Goal: Navigation & Orientation: Find specific page/section

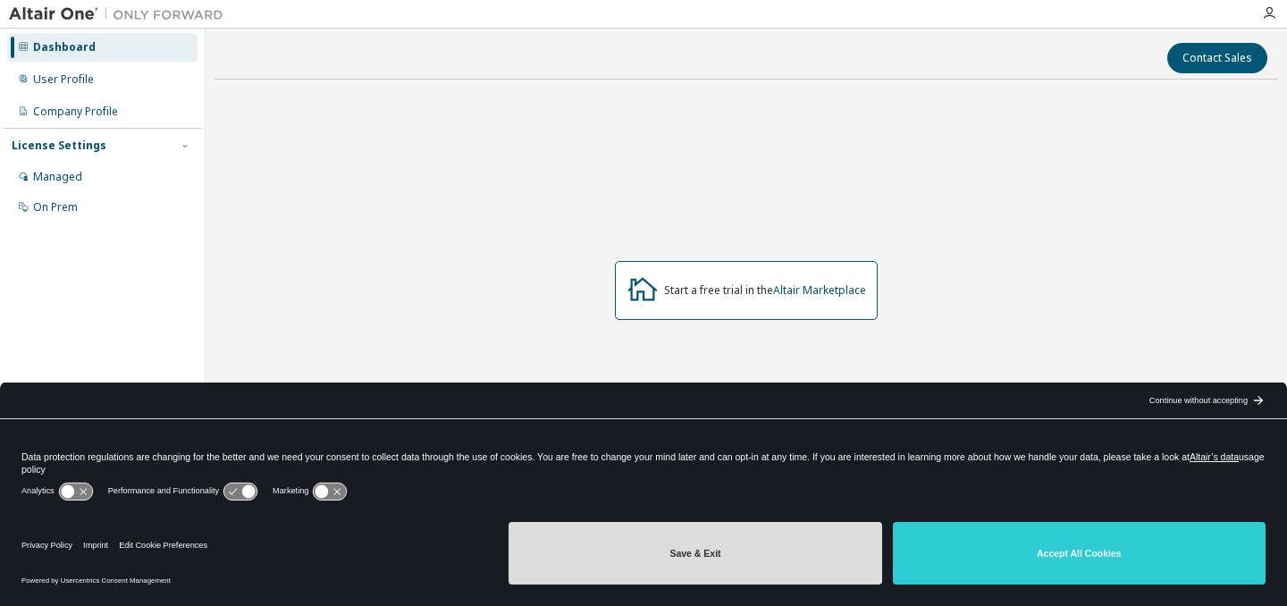
click at [845, 555] on button "Save & Exit" at bounding box center [695, 553] width 373 height 63
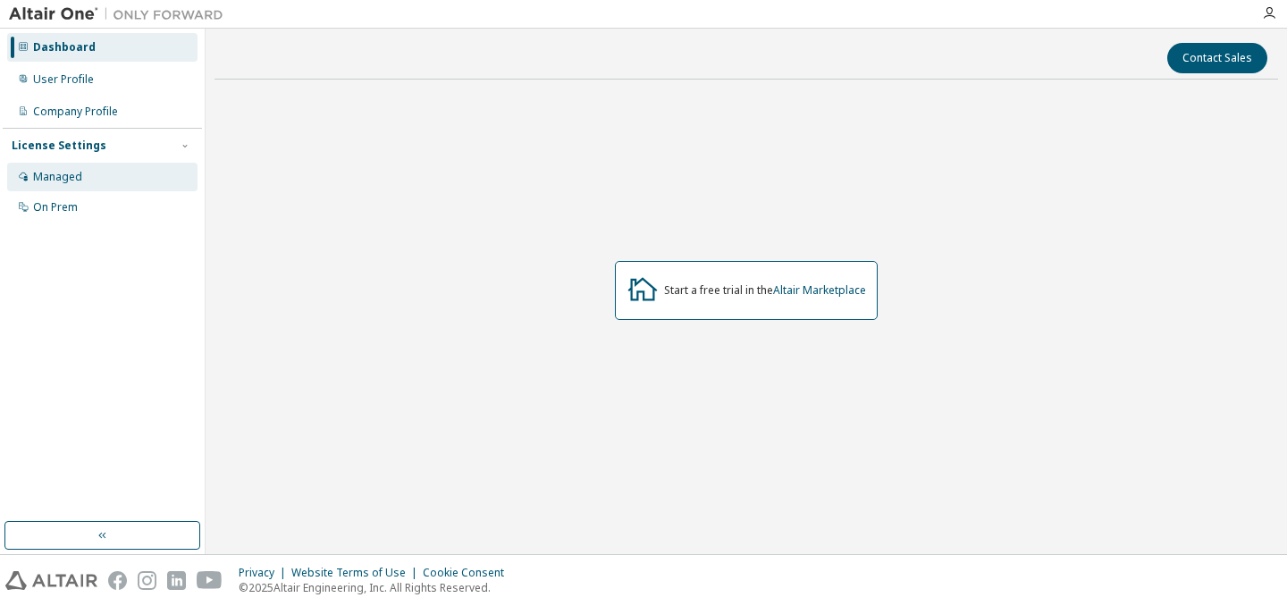
click at [72, 179] on div "Managed" at bounding box center [57, 177] width 49 height 14
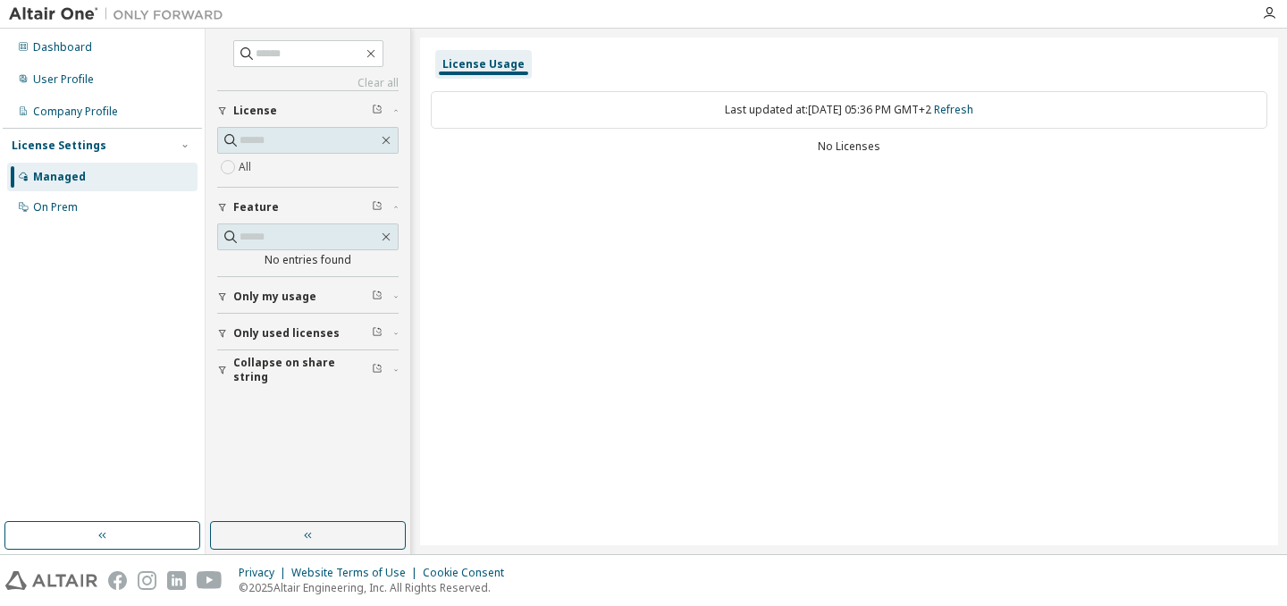
click at [296, 335] on span "Only used licenses" at bounding box center [286, 333] width 106 height 14
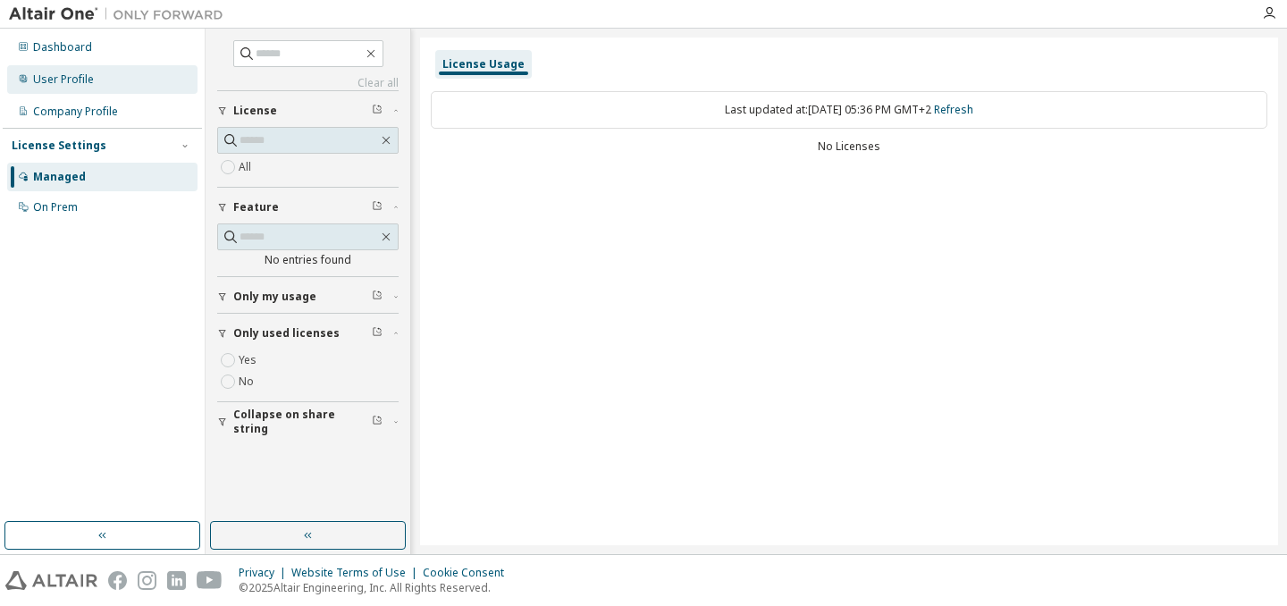
click at [78, 77] on div "User Profile" at bounding box center [63, 79] width 61 height 14
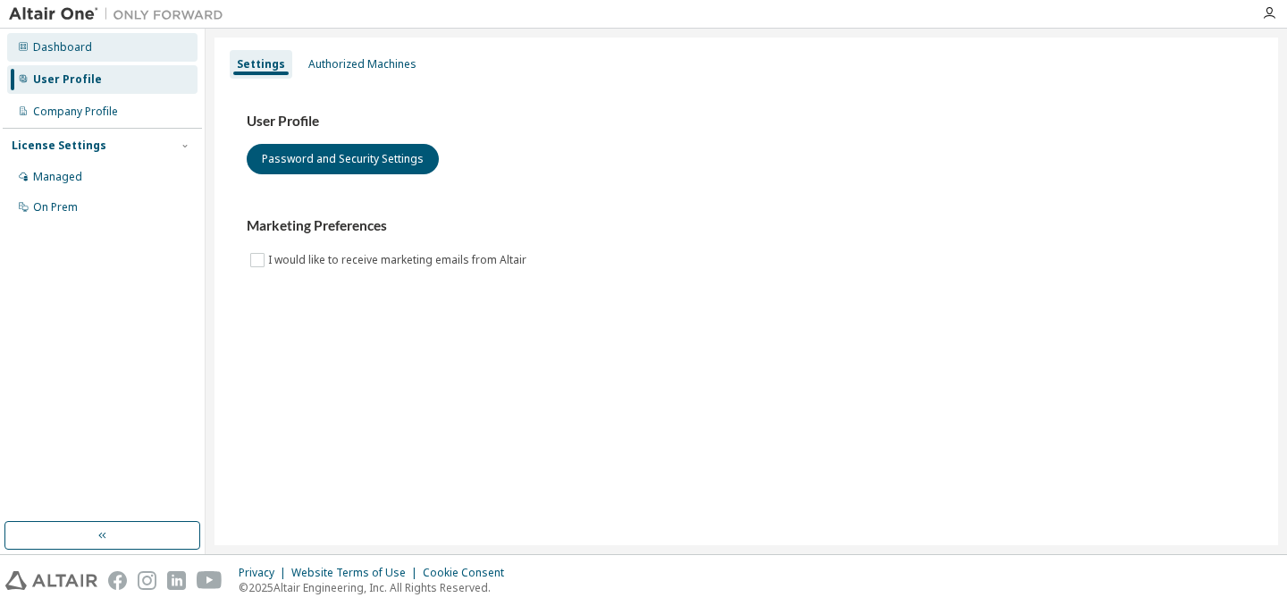
click at [71, 51] on div "Dashboard" at bounding box center [62, 47] width 59 height 14
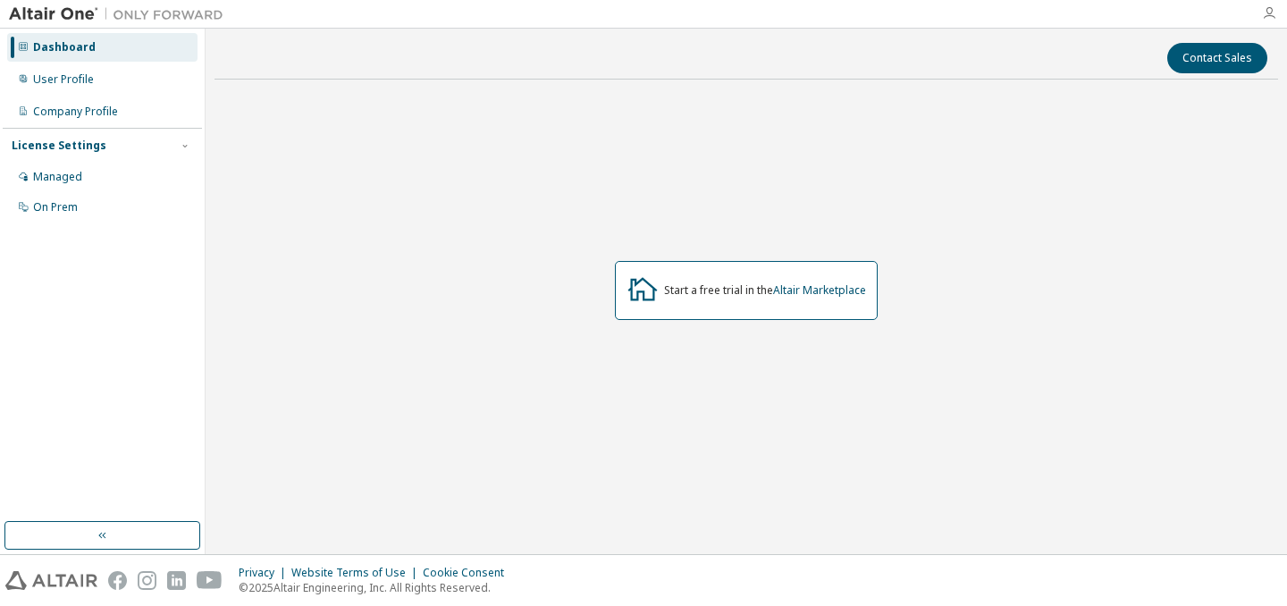
click at [1271, 10] on icon "button" at bounding box center [1269, 13] width 14 height 14
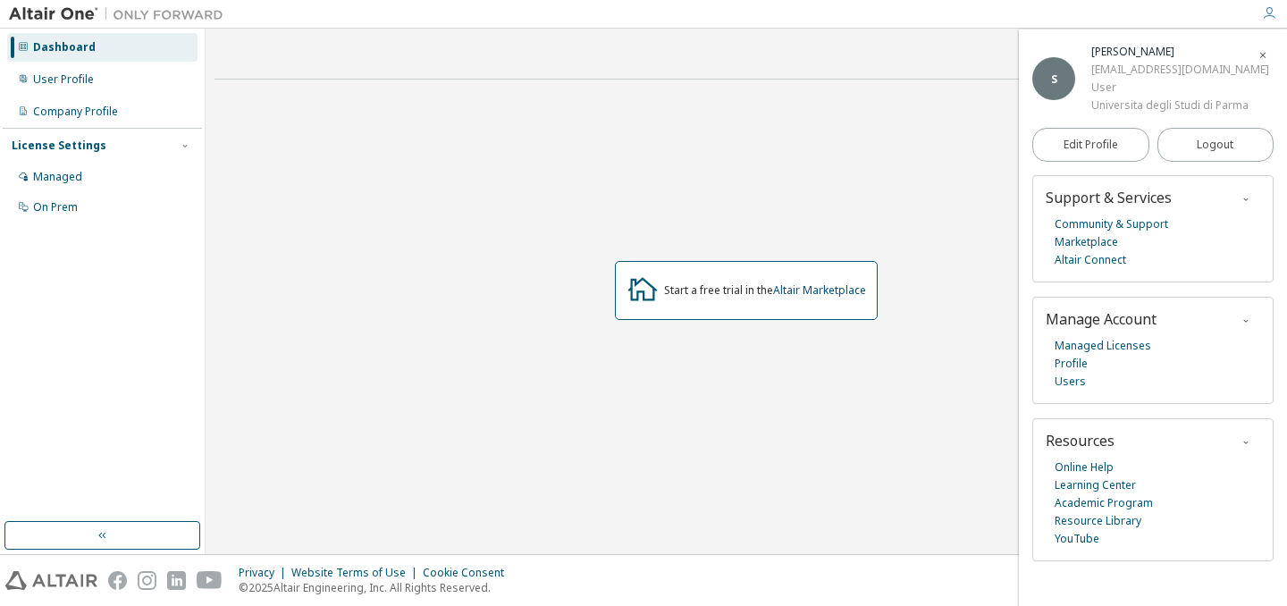
scroll to position [14, 0]
click at [1074, 373] on link "Profile" at bounding box center [1071, 364] width 33 height 18
click at [104, 89] on div "User Profile" at bounding box center [102, 79] width 190 height 29
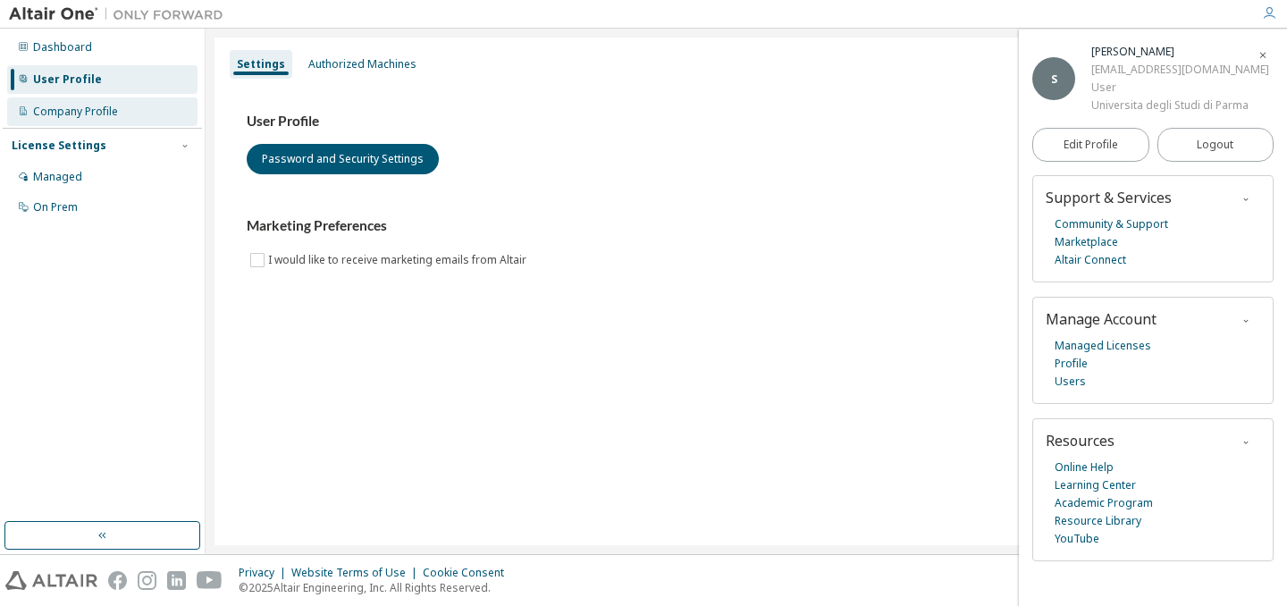
click at [68, 102] on div "Company Profile" at bounding box center [102, 111] width 190 height 29
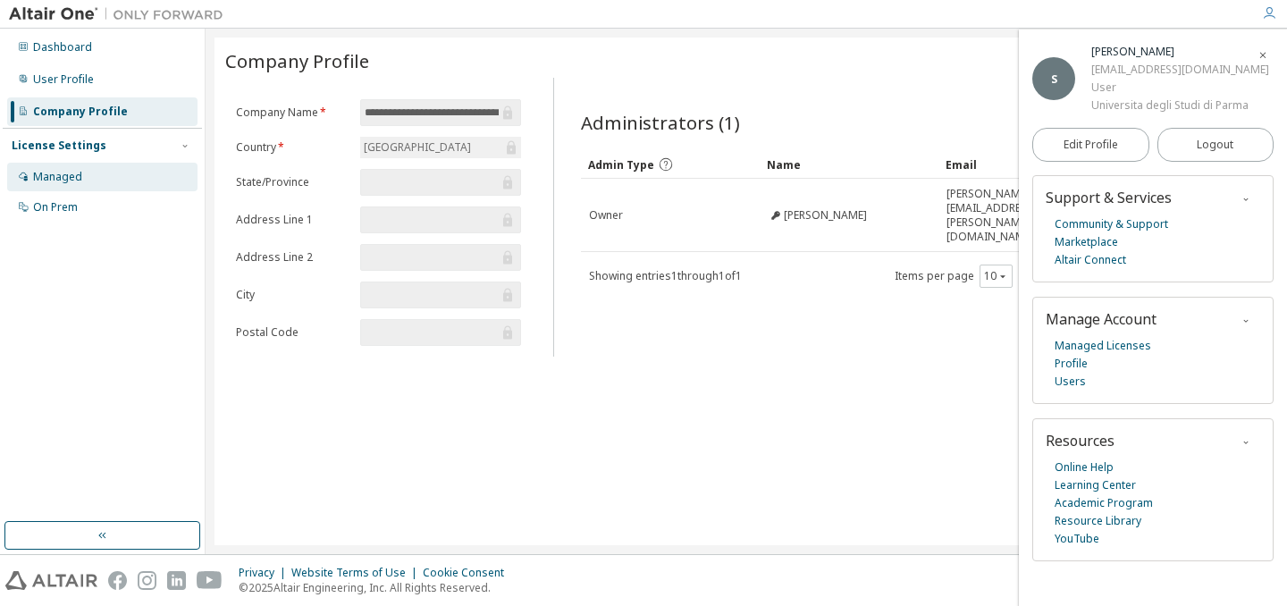
click at [37, 169] on div "Managed" at bounding box center [102, 177] width 190 height 29
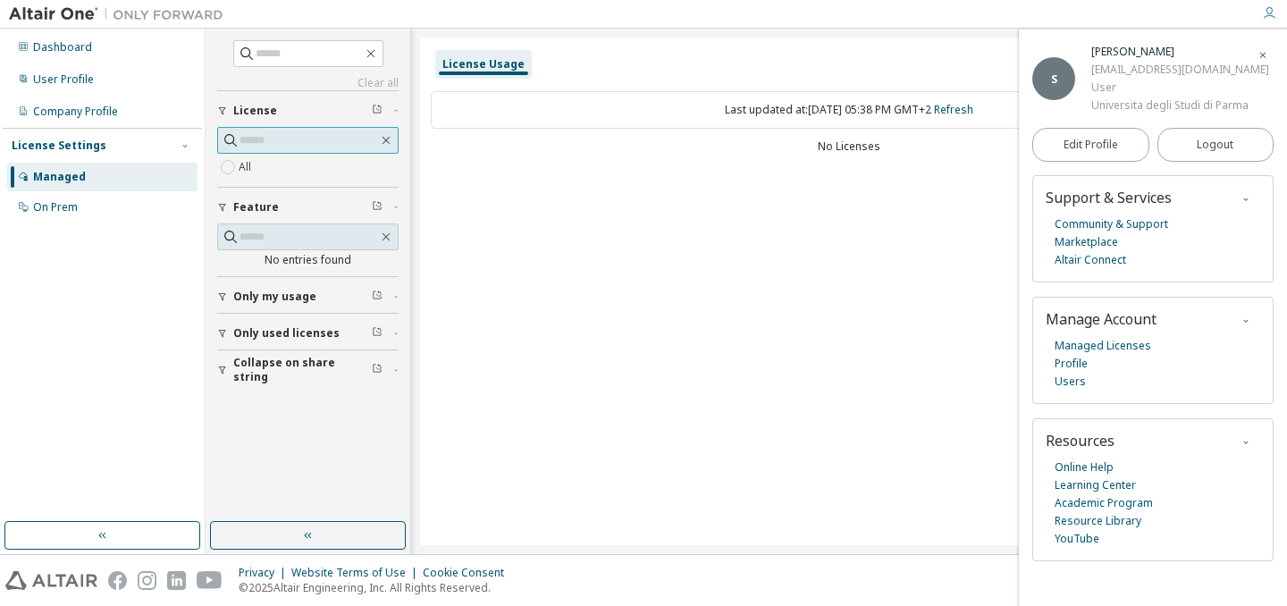
click at [287, 144] on input "text" at bounding box center [309, 140] width 139 height 18
click at [279, 175] on div "All" at bounding box center [307, 166] width 181 height 21
click at [255, 168] on div "All" at bounding box center [307, 166] width 181 height 21
click at [274, 328] on span "Only used licenses" at bounding box center [286, 333] width 106 height 14
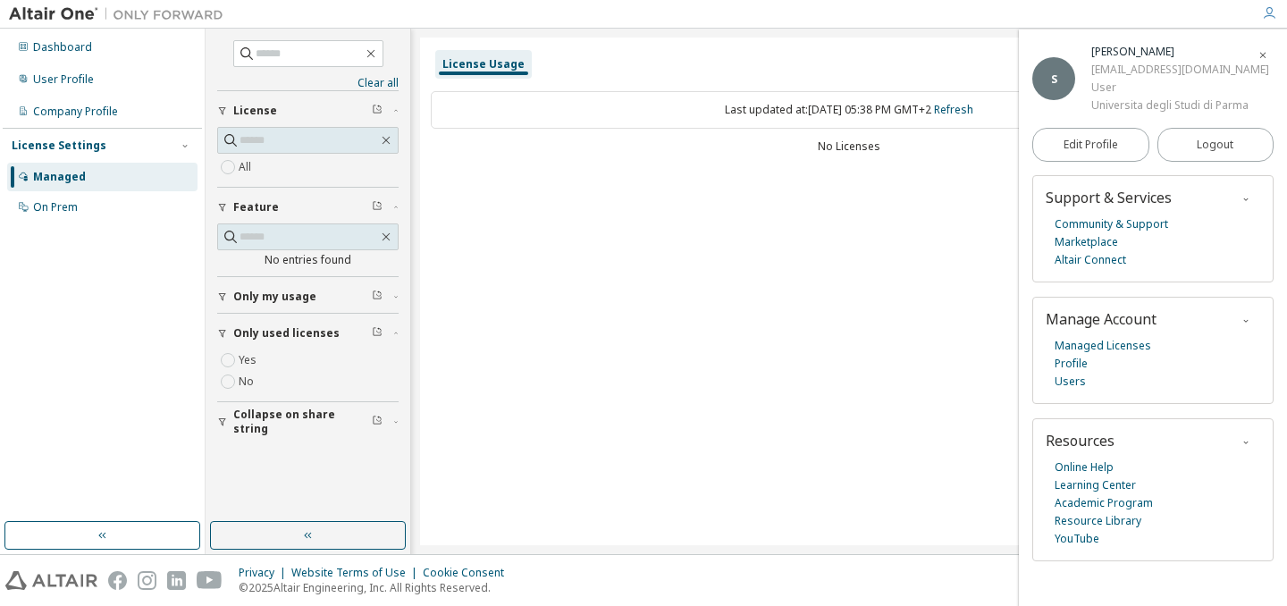
click at [340, 327] on div "Only used licenses" at bounding box center [313, 333] width 160 height 14
click at [1094, 329] on span "Manage Account" at bounding box center [1101, 319] width 111 height 20
click at [1117, 355] on link "Managed Licenses" at bounding box center [1103, 346] width 97 height 18
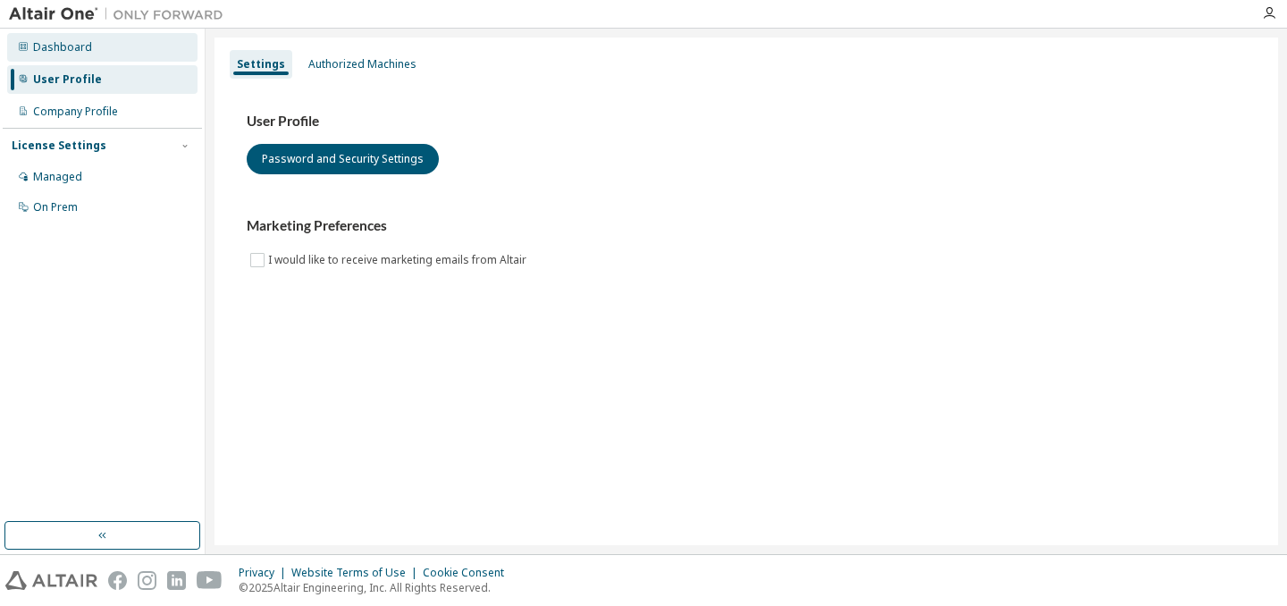
click at [82, 49] on div "Dashboard" at bounding box center [62, 47] width 59 height 14
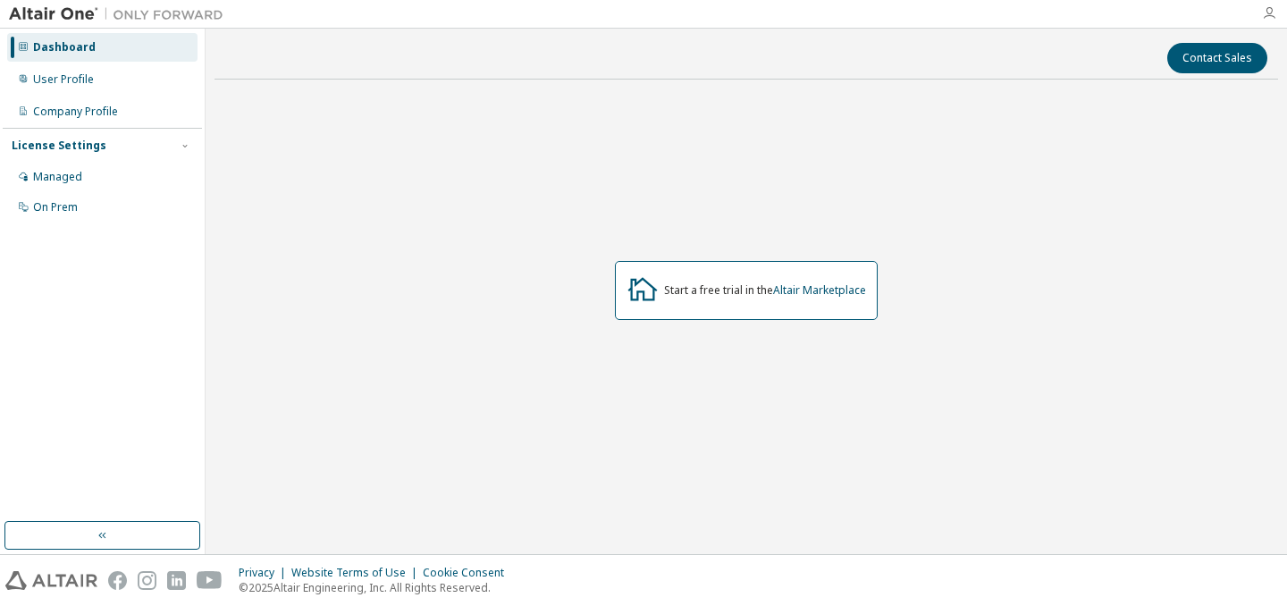
click at [1270, 13] on icon "button" at bounding box center [1269, 13] width 14 height 14
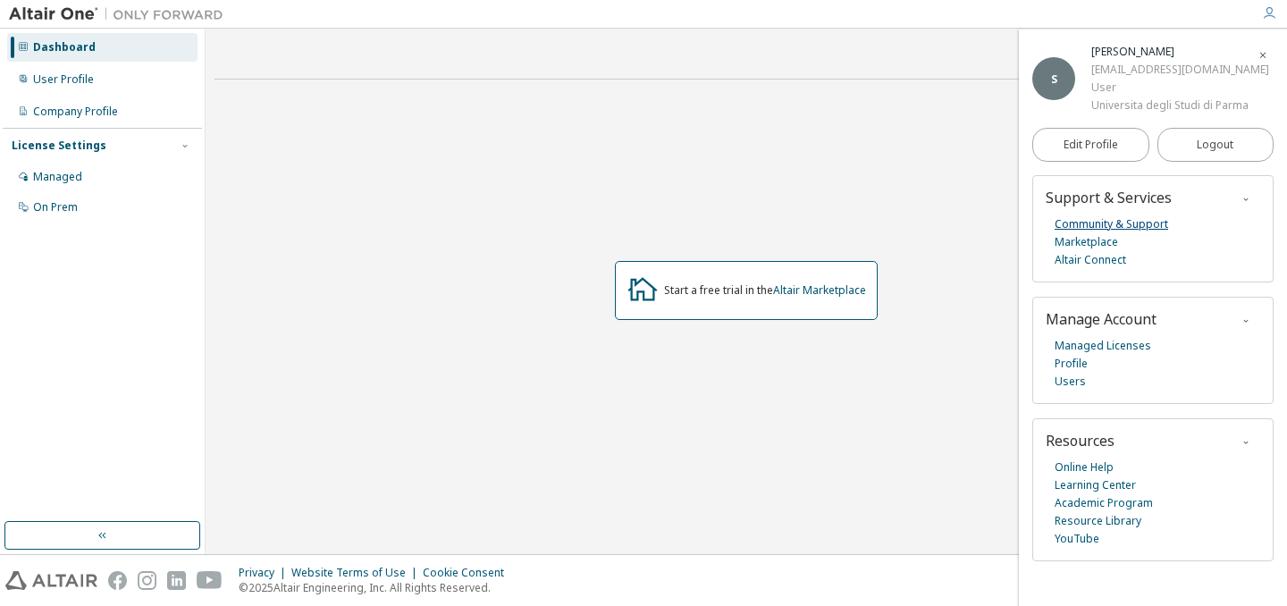
scroll to position [14, 0]
click at [1098, 152] on span "Edit Profile" at bounding box center [1091, 145] width 55 height 14
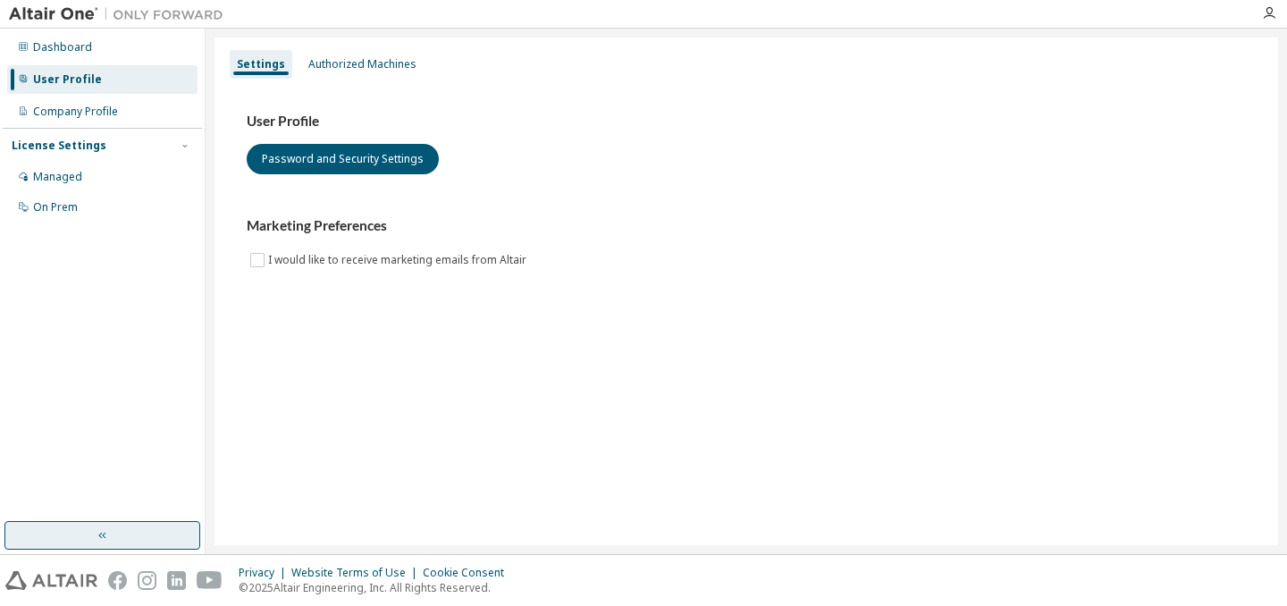
click at [89, 532] on button "button" at bounding box center [102, 535] width 196 height 29
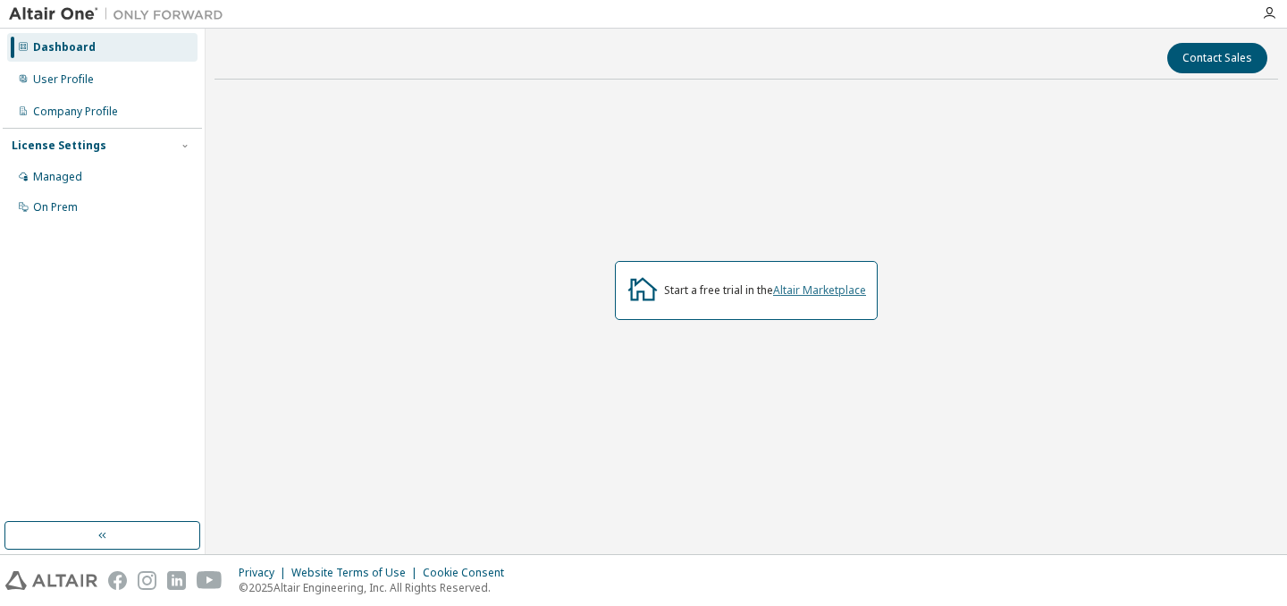
click at [789, 294] on link "Altair Marketplace" at bounding box center [819, 290] width 93 height 15
